Goal: Task Accomplishment & Management: Manage account settings

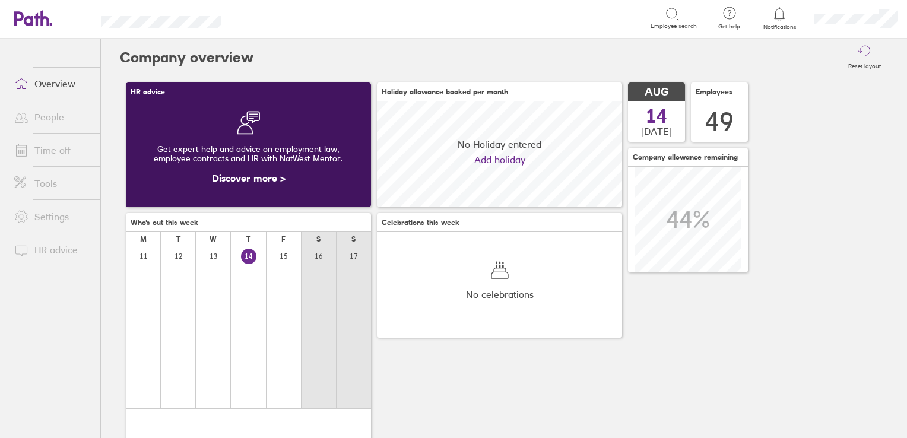
scroll to position [105, 245]
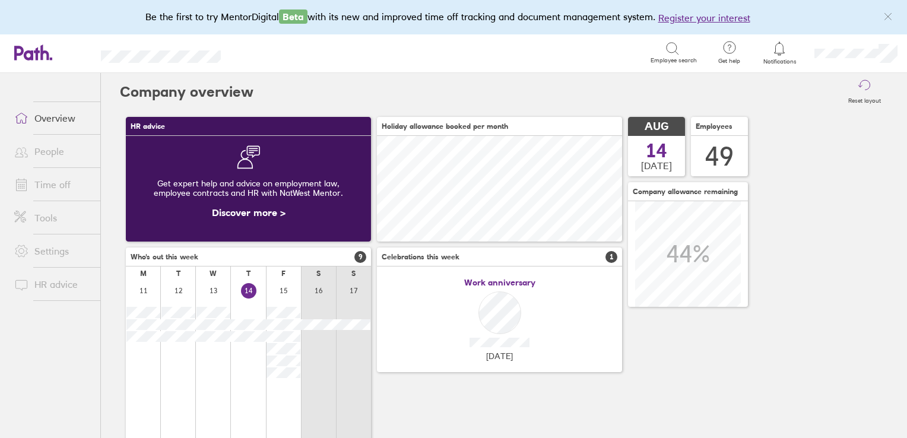
click at [64, 176] on link "Time off" at bounding box center [53, 185] width 96 height 24
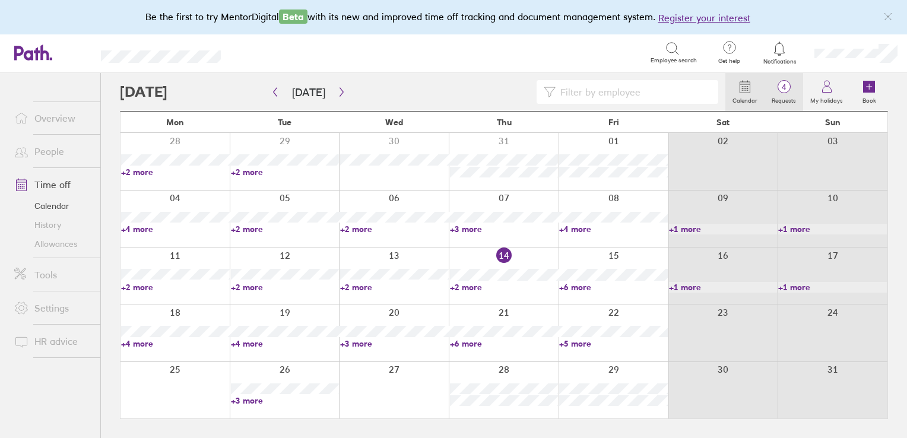
click at [785, 86] on span "4" at bounding box center [784, 88] width 39 height 10
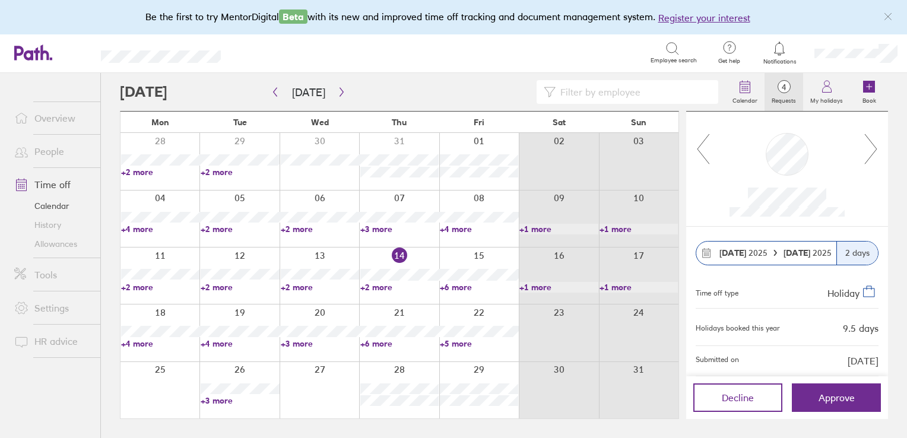
click at [875, 151] on icon at bounding box center [871, 149] width 12 height 30
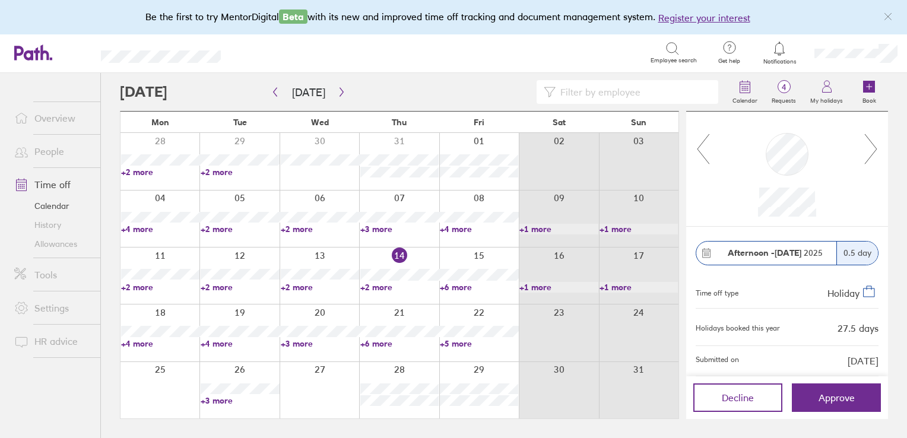
click at [875, 151] on icon at bounding box center [871, 149] width 12 height 30
click at [38, 184] on link "Time off" at bounding box center [53, 185] width 96 height 24
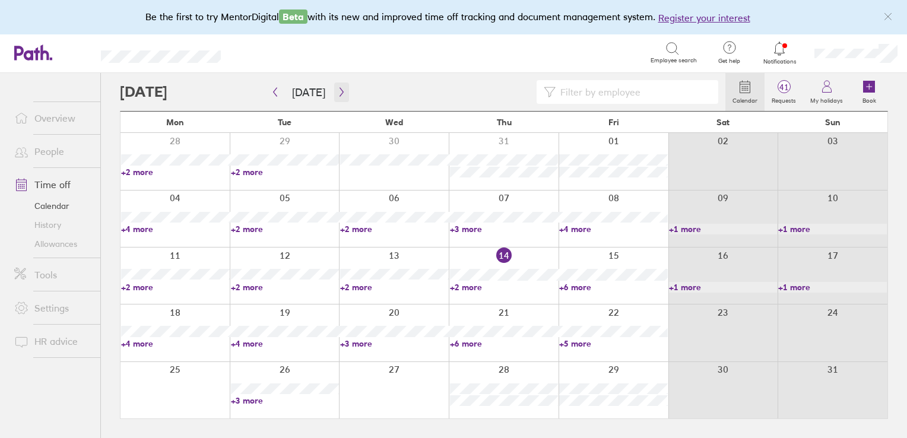
click at [340, 96] on button "button" at bounding box center [341, 93] width 15 height 20
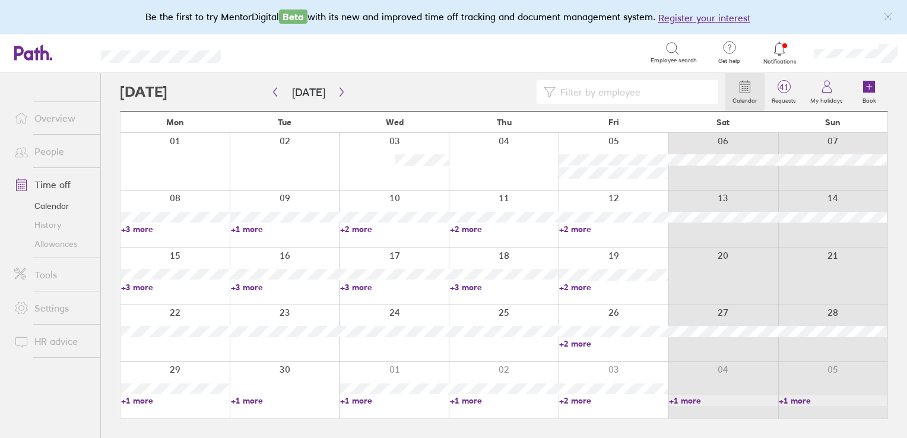
click at [145, 285] on link "+3 more" at bounding box center [175, 287] width 109 height 11
click at [470, 287] on link "+3 more" at bounding box center [504, 287] width 109 height 11
click at [358, 286] on link "+3 more" at bounding box center [394, 287] width 109 height 11
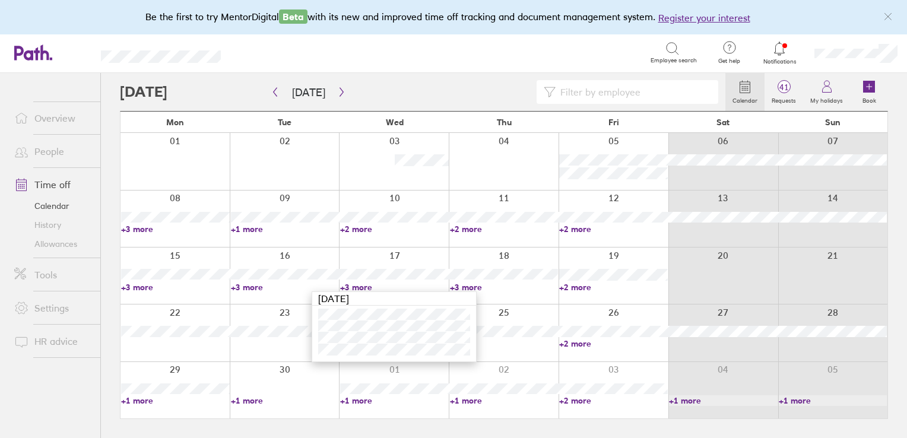
click at [358, 286] on link "+3 more" at bounding box center [394, 287] width 109 height 11
click at [470, 287] on link "+3 more" at bounding box center [504, 287] width 109 height 11
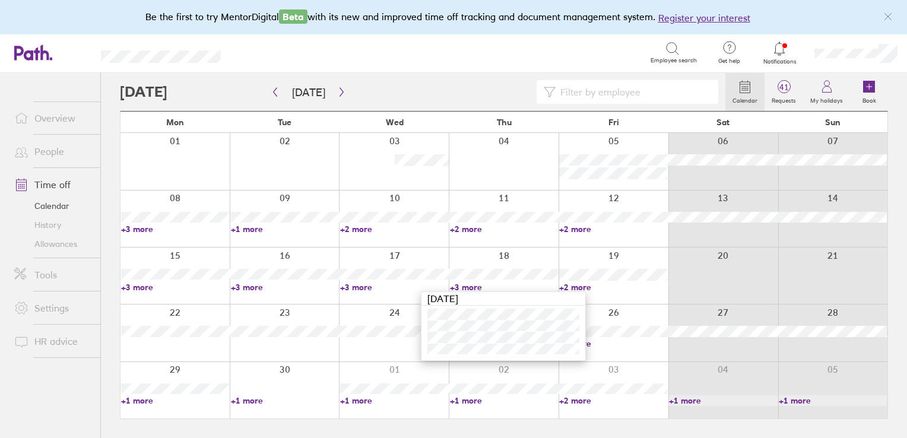
click at [470, 287] on link "+3 more" at bounding box center [504, 287] width 109 height 11
click at [360, 289] on link "+3 more" at bounding box center [394, 287] width 109 height 11
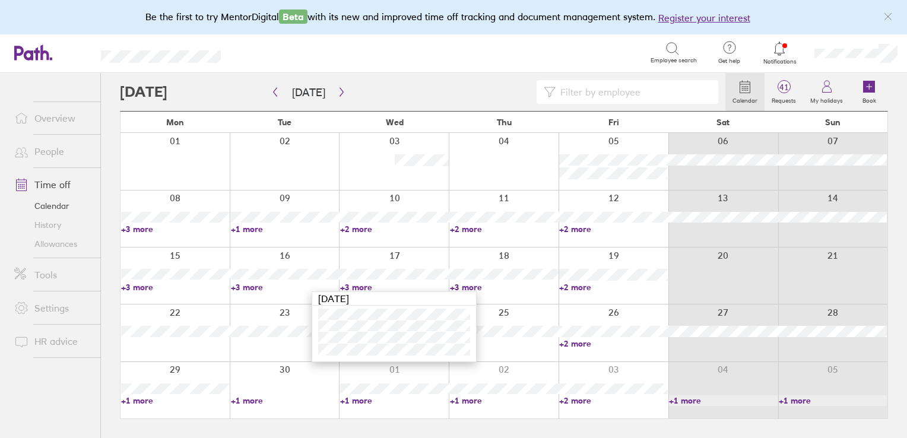
click at [365, 226] on link "+2 more" at bounding box center [394, 229] width 109 height 11
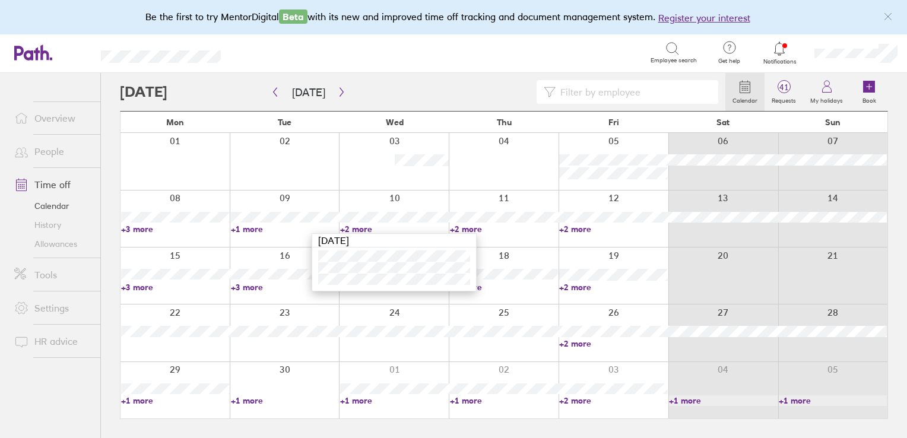
click at [475, 229] on link "+2 more" at bounding box center [504, 229] width 109 height 11
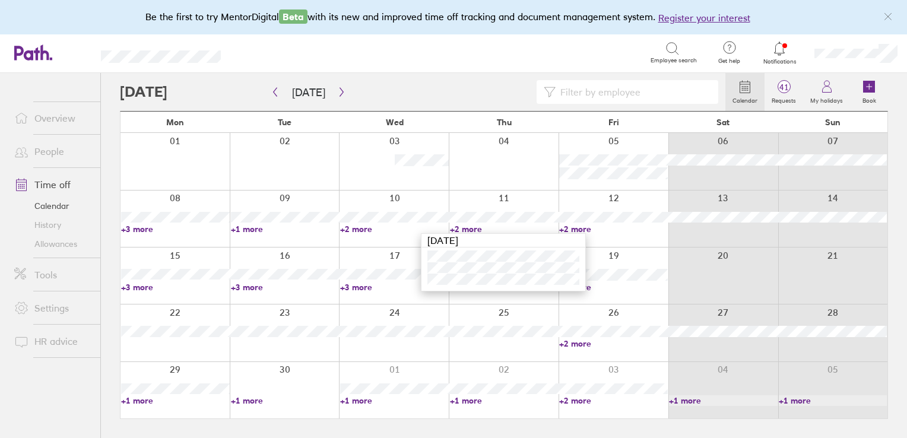
click at [570, 227] on link "+2 more" at bounding box center [613, 229] width 109 height 11
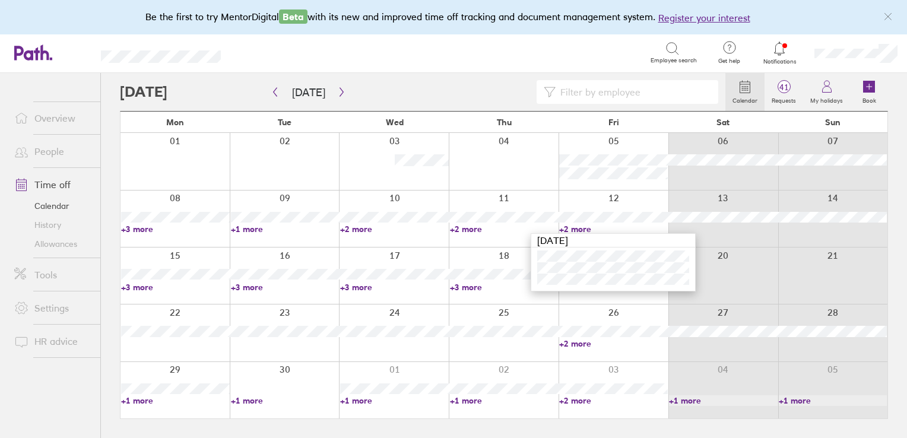
click at [570, 227] on link "+2 more" at bounding box center [613, 229] width 109 height 11
click at [356, 286] on link "+3 more" at bounding box center [394, 287] width 109 height 11
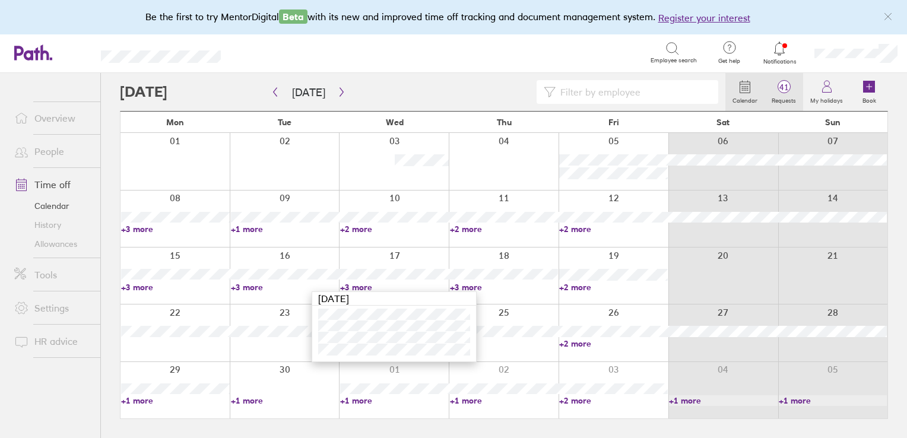
click at [786, 86] on span "41" at bounding box center [784, 88] width 39 height 10
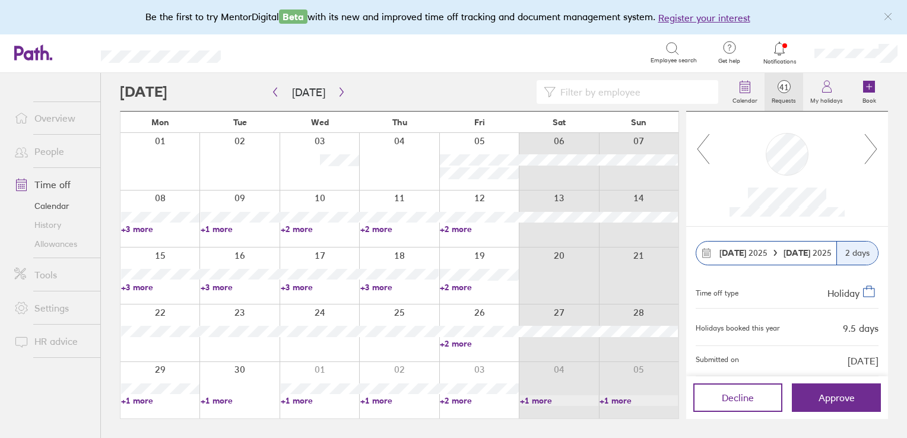
click at [872, 158] on icon at bounding box center [871, 149] width 15 height 32
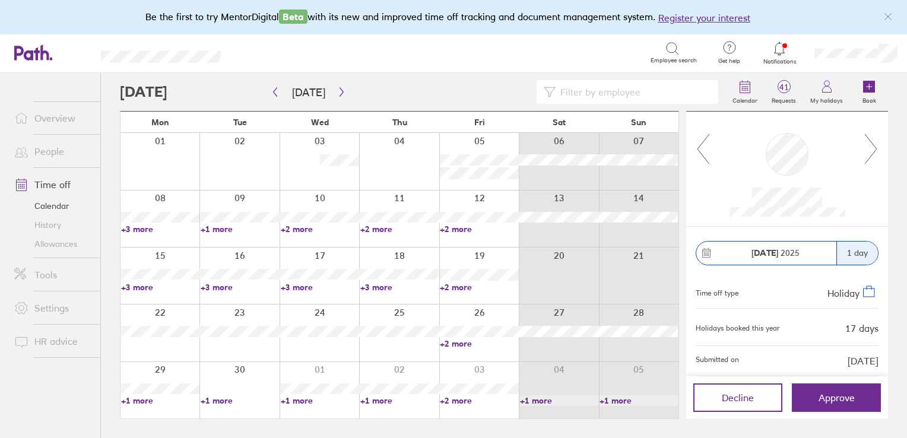
click at [872, 158] on icon at bounding box center [871, 149] width 15 height 32
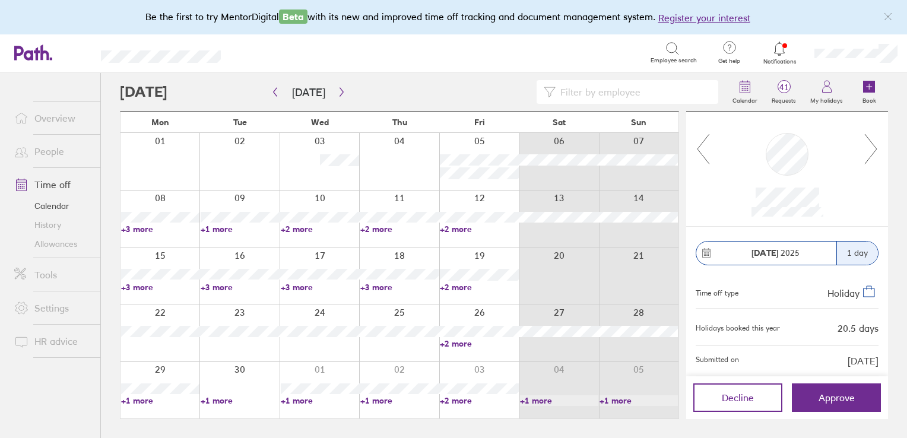
click at [704, 165] on div at bounding box center [703, 150] width 15 height 34
click at [874, 148] on icon at bounding box center [871, 149] width 15 height 32
click at [696, 157] on icon at bounding box center [703, 149] width 15 height 32
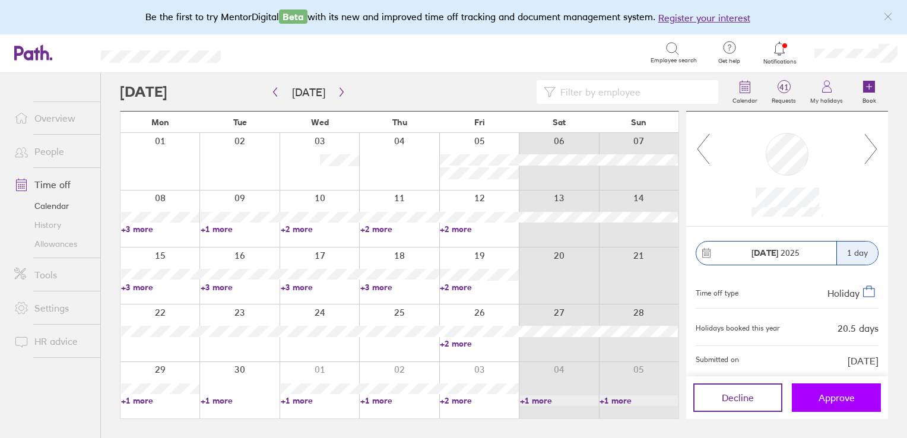
click at [838, 396] on span "Approve" at bounding box center [837, 398] width 36 height 11
click at [701, 137] on icon at bounding box center [703, 149] width 15 height 32
click at [142, 286] on link "+3 more" at bounding box center [160, 287] width 78 height 11
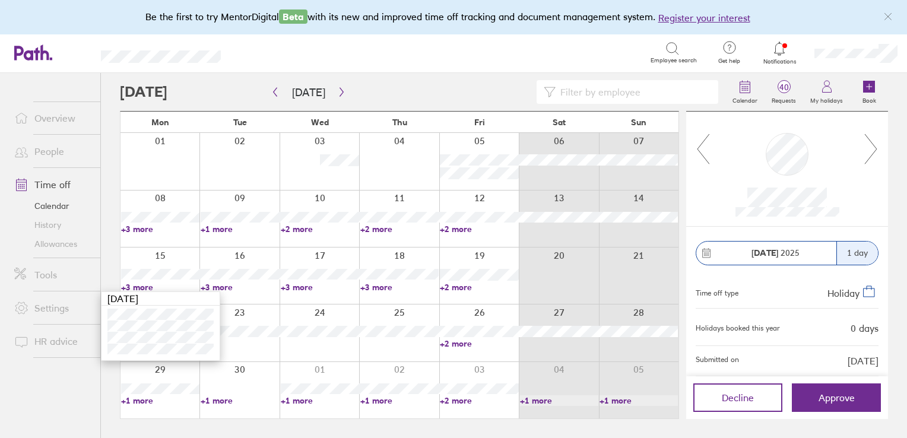
click at [142, 286] on link "+3 more" at bounding box center [160, 287] width 78 height 11
click at [373, 230] on link "+2 more" at bounding box center [399, 229] width 78 height 11
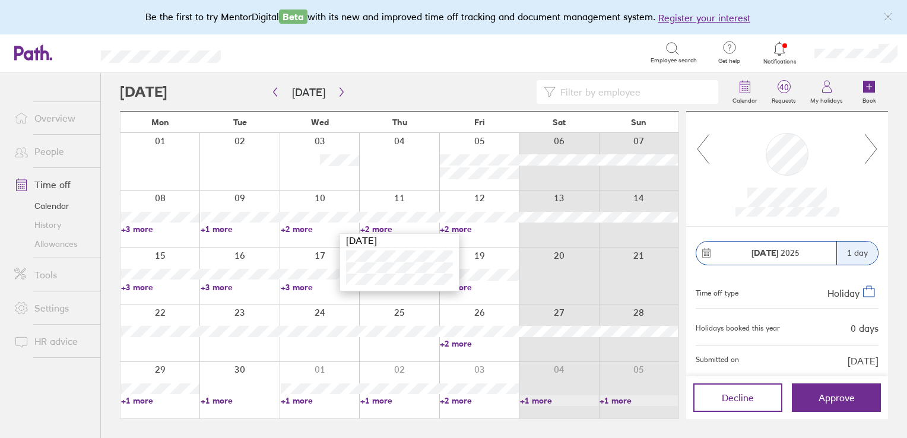
click at [373, 230] on link "+2 more" at bounding box center [399, 229] width 78 height 11
click at [461, 341] on link "+2 more" at bounding box center [479, 344] width 78 height 11
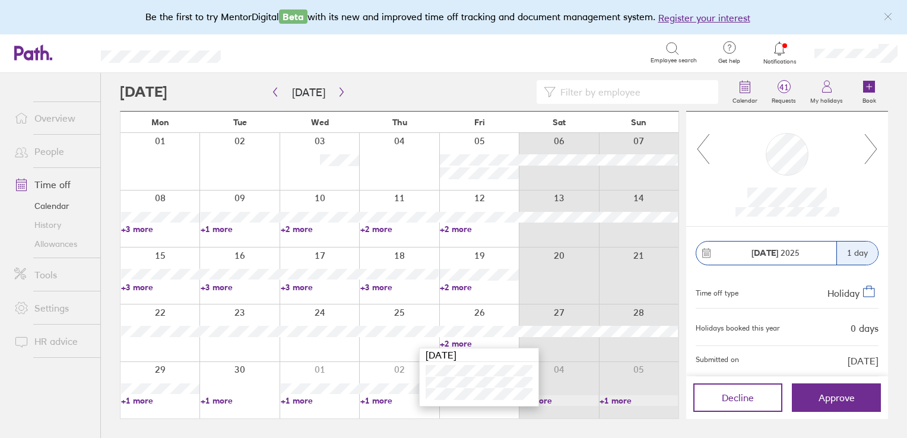
click at [461, 341] on link "+2 more" at bounding box center [479, 344] width 78 height 11
click at [872, 153] on icon at bounding box center [871, 149] width 15 height 32
click at [874, 151] on icon at bounding box center [871, 149] width 15 height 32
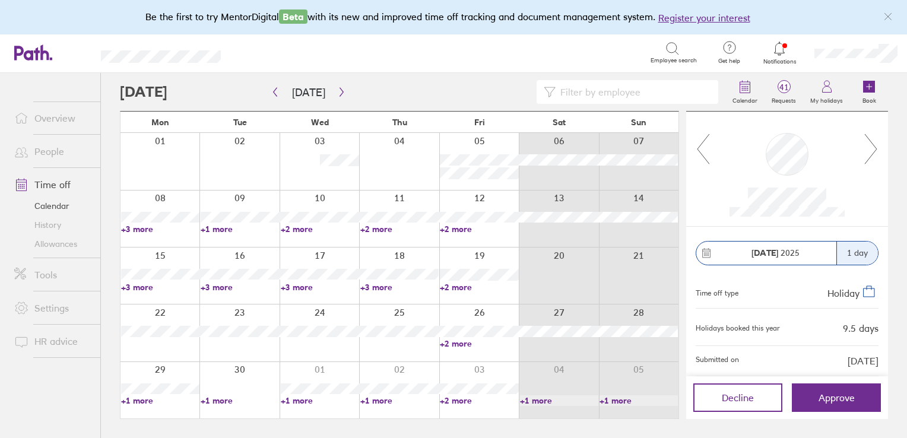
click at [874, 151] on icon at bounding box center [871, 149] width 15 height 32
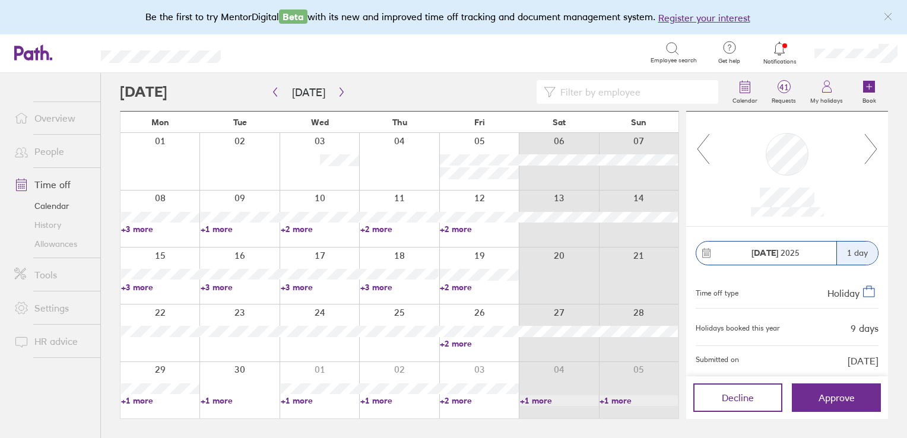
click at [874, 151] on icon at bounding box center [871, 149] width 15 height 32
click at [855, 399] on button "Approve" at bounding box center [836, 398] width 89 height 29
click at [872, 146] on icon at bounding box center [871, 149] width 15 height 32
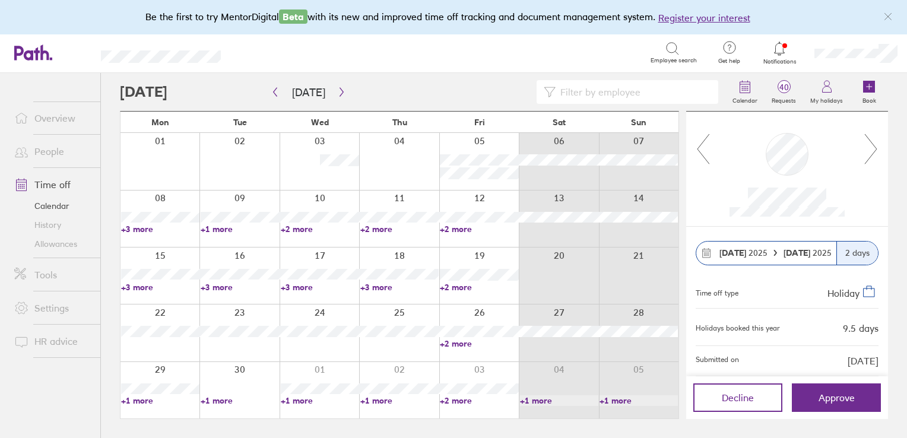
click at [872, 146] on icon at bounding box center [871, 149] width 15 height 32
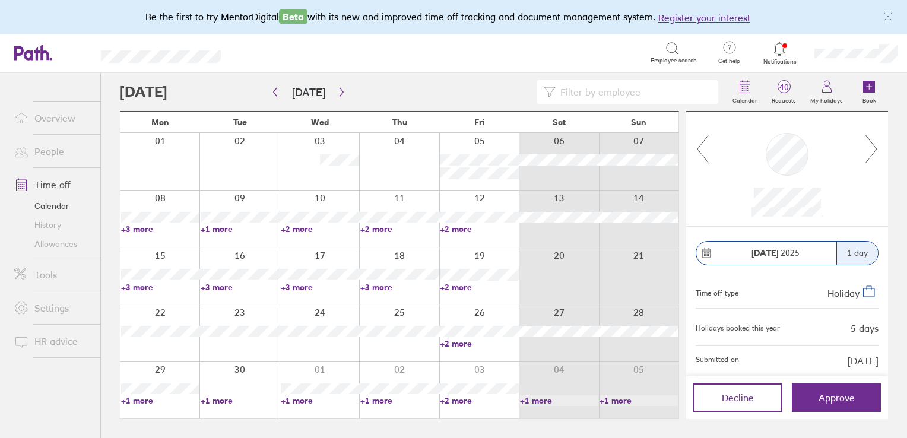
click at [872, 146] on icon at bounding box center [871, 149] width 15 height 32
drag, startPoint x: 842, startPoint y: 406, endPoint x: 763, endPoint y: 425, distance: 80.7
click at [763, 425] on main "[DATE] [DATE] Mon Tue Wed Thu Fri Sat Sun 01 02 03 04 05 06 07 08 09 10 11 12 1…" at bounding box center [504, 255] width 769 height 365
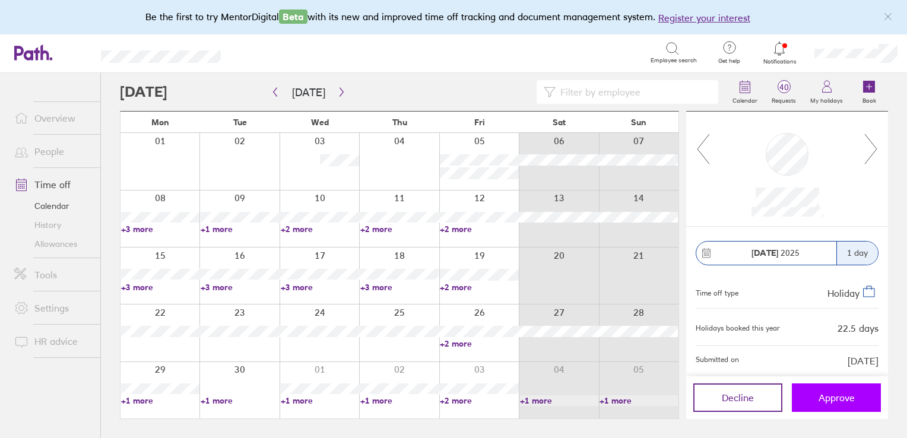
click at [827, 391] on button "Approve" at bounding box center [836, 398] width 89 height 29
click at [874, 146] on icon at bounding box center [871, 149] width 15 height 32
click at [827, 399] on span "Approve" at bounding box center [837, 398] width 36 height 11
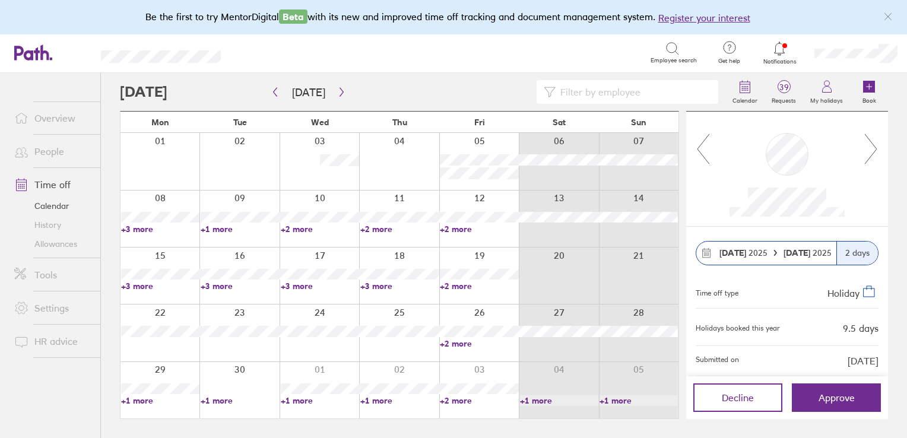
click at [874, 156] on icon at bounding box center [871, 149] width 15 height 32
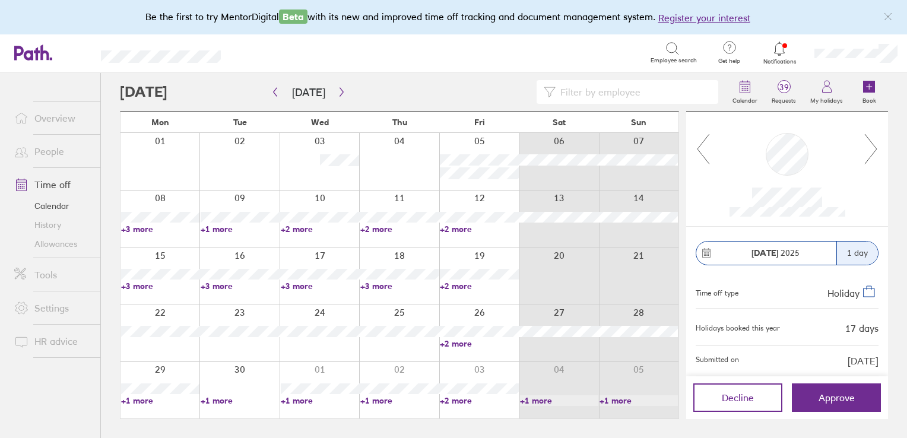
click at [874, 156] on icon at bounding box center [871, 149] width 15 height 32
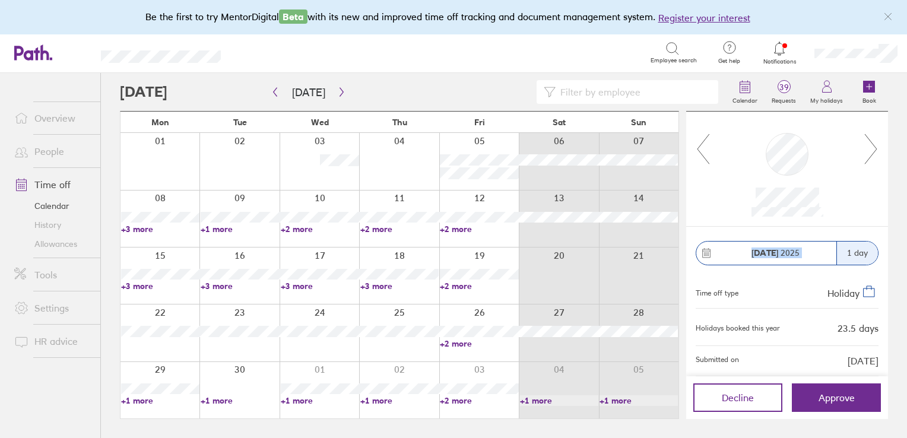
click at [874, 156] on icon at bounding box center [871, 149] width 15 height 32
click at [705, 152] on icon at bounding box center [703, 149] width 15 height 32
click at [865, 149] on icon at bounding box center [871, 149] width 15 height 32
click at [826, 393] on span "Approve" at bounding box center [837, 398] width 36 height 11
